Goal: Task Accomplishment & Management: Complete application form

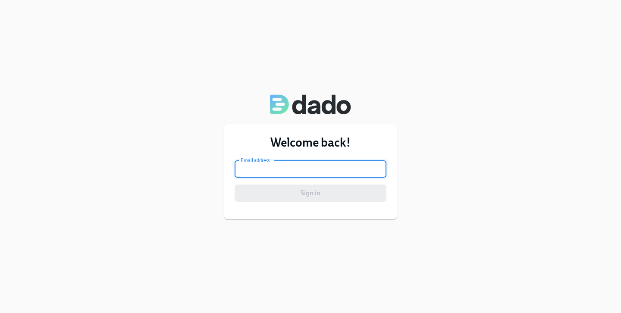
click at [275, 169] on input "email" at bounding box center [311, 168] width 152 height 17
type input "[EMAIL_ADDRESS][PERSON_NAME][DOMAIN_NAME]"
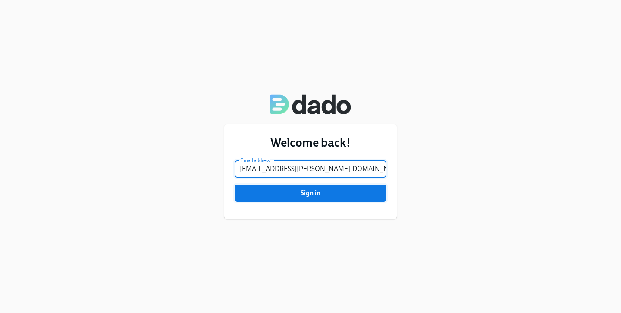
click at [312, 196] on span "Sign in" at bounding box center [311, 193] width 140 height 9
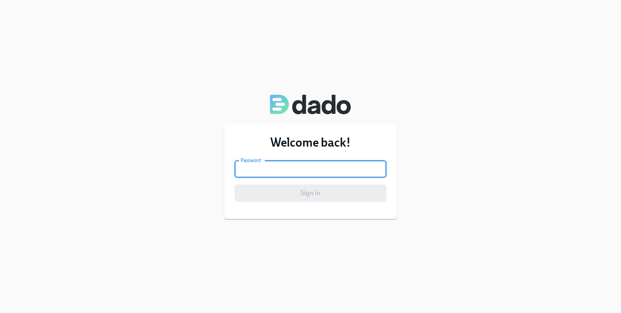
click at [298, 177] on form "Email address [EMAIL_ADDRESS][PERSON_NAME][DOMAIN_NAME] Email address Password …" at bounding box center [311, 180] width 152 height 41
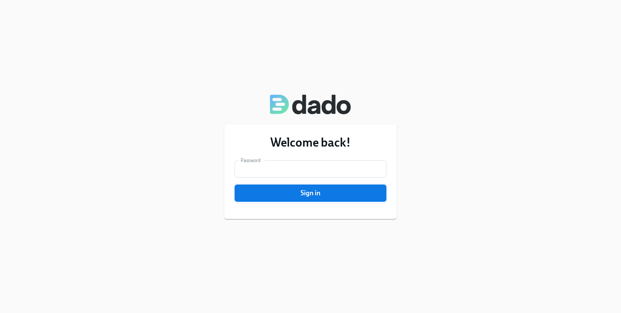
click at [312, 195] on span "Sign in" at bounding box center [311, 193] width 140 height 9
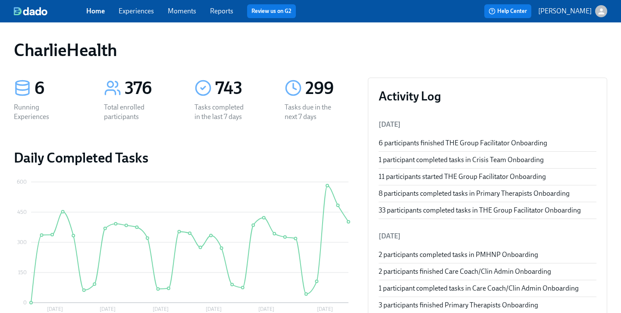
click at [135, 9] on link "Experiences" at bounding box center [136, 11] width 35 height 8
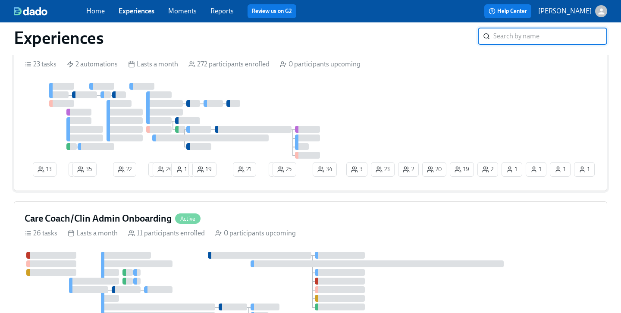
scroll to position [255, 0]
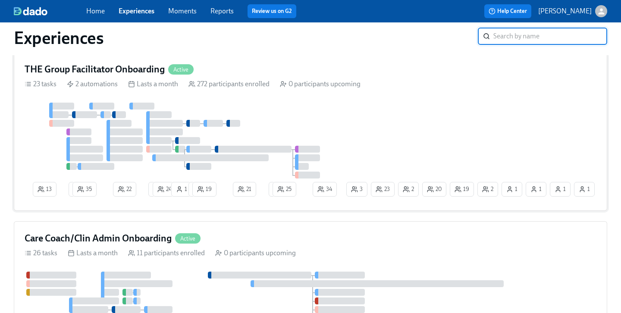
click at [151, 71] on h4 "THE Group Facilitator Onboarding" at bounding box center [95, 69] width 140 height 13
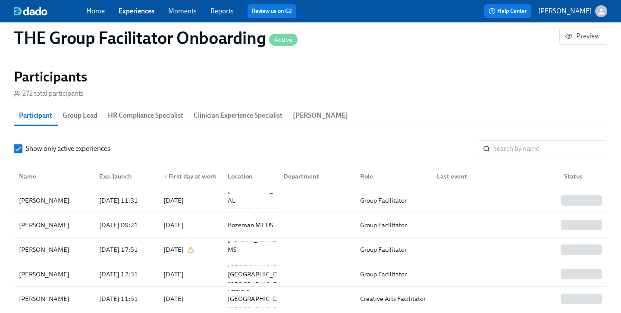
scroll to position [711, 0]
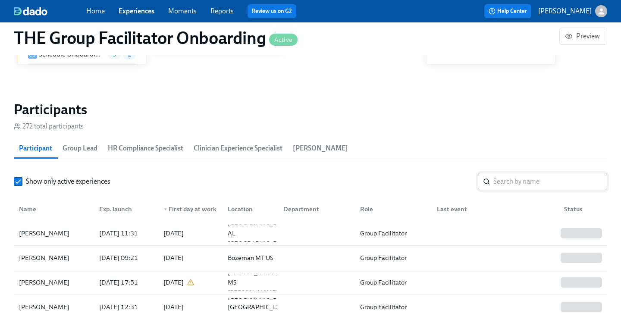
click at [507, 179] on input "search" at bounding box center [550, 181] width 114 height 17
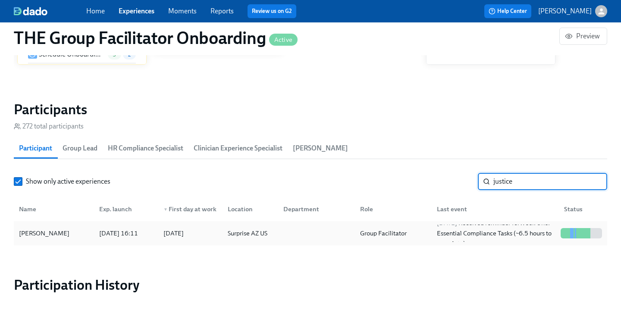
type input "justice"
click at [60, 232] on div "[PERSON_NAME]" at bounding box center [44, 233] width 57 height 10
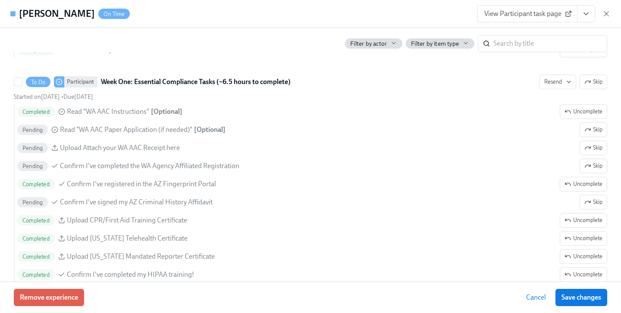
scroll to position [705, 0]
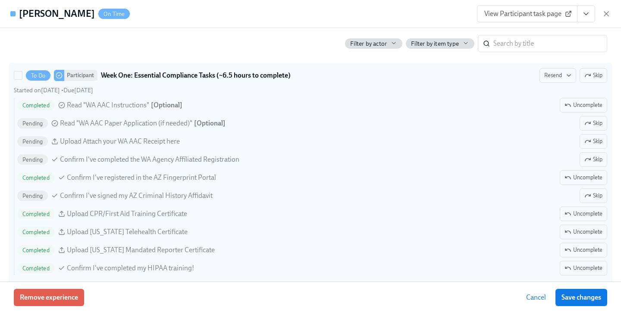
click at [131, 140] on span "Upload Attach your WA AAC Receipt here" at bounding box center [120, 141] width 120 height 9
click at [22, 79] on input "To Do Participant Week One: Essential Compliance Tasks (~6.5 hours to complete)…" at bounding box center [18, 76] width 8 height 8
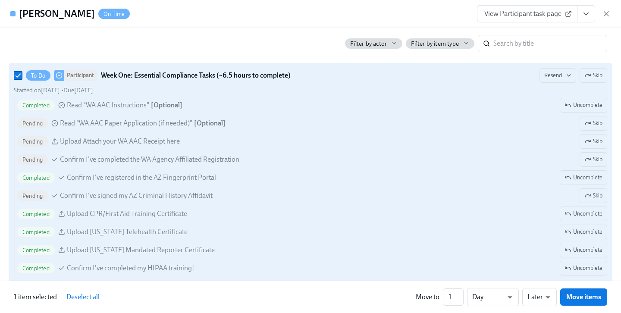
click at [132, 140] on span "Upload Attach your WA AAC Receipt here" at bounding box center [120, 141] width 120 height 9
click at [22, 79] on input "To Do Participant Week One: Essential Compliance Tasks (~6.5 hours to complete)…" at bounding box center [18, 76] width 8 height 8
checkbox input "false"
